Goal: Go to known website: Access a specific website the user already knows

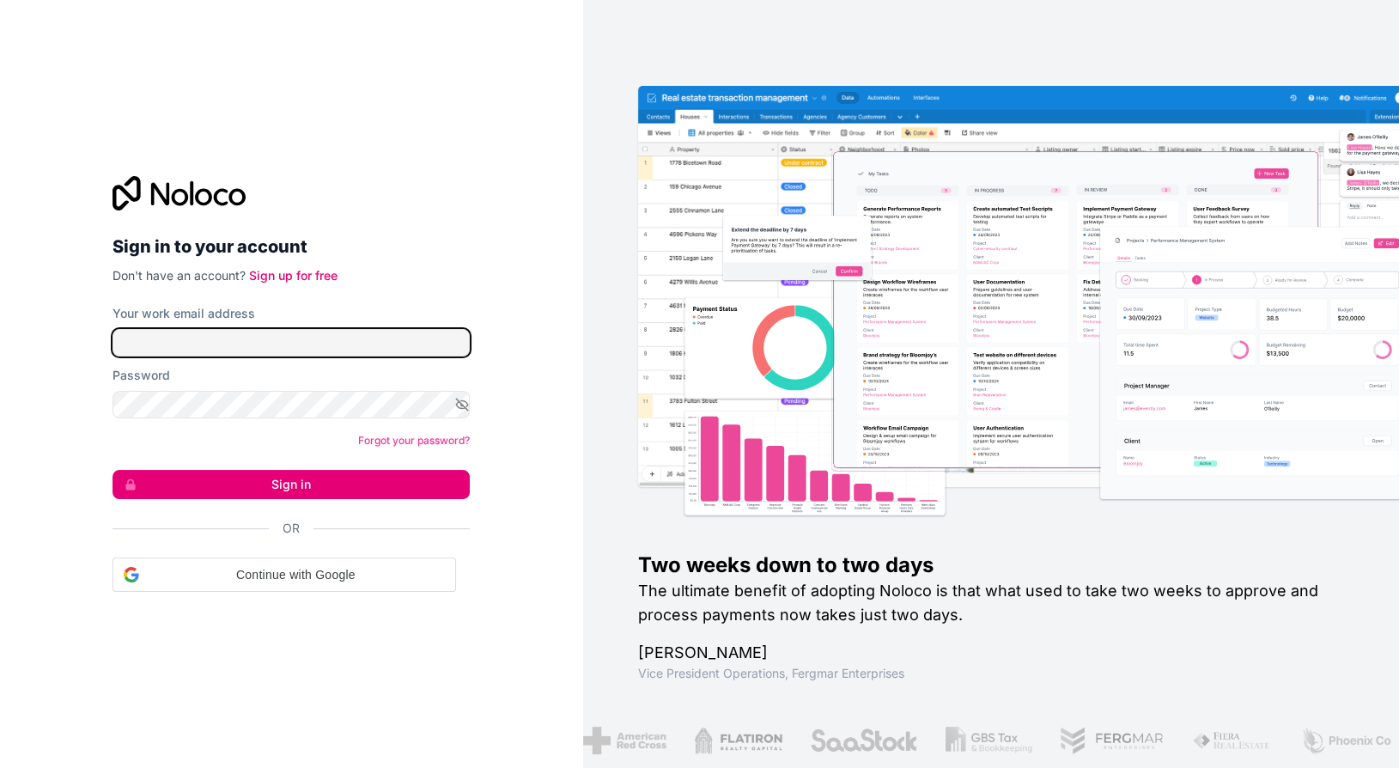
type input "[EMAIL_ADDRESS][DOMAIN_NAME]"
click at [378, 483] on button "Sign in" at bounding box center [291, 484] width 357 height 29
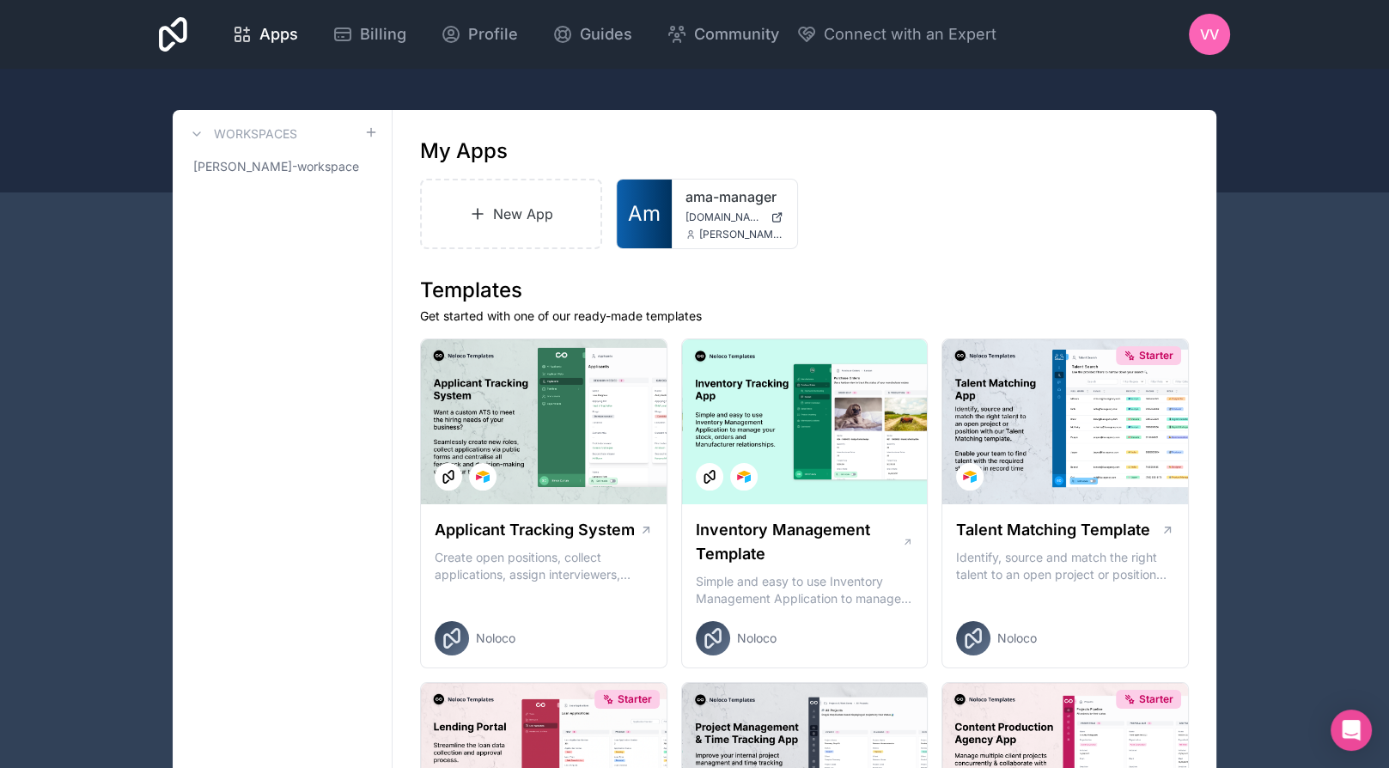
click at [679, 205] on div "ama-manager [DOMAIN_NAME] [PERSON_NAME][EMAIL_ADDRESS][DOMAIN_NAME]" at bounding box center [734, 214] width 125 height 69
click at [710, 208] on div "ama-manager [DOMAIN_NAME] [PERSON_NAME][EMAIL_ADDRESS][DOMAIN_NAME]" at bounding box center [734, 214] width 125 height 69
click at [663, 209] on link "Am" at bounding box center [644, 214] width 55 height 69
